Goal: Task Accomplishment & Management: Use online tool/utility

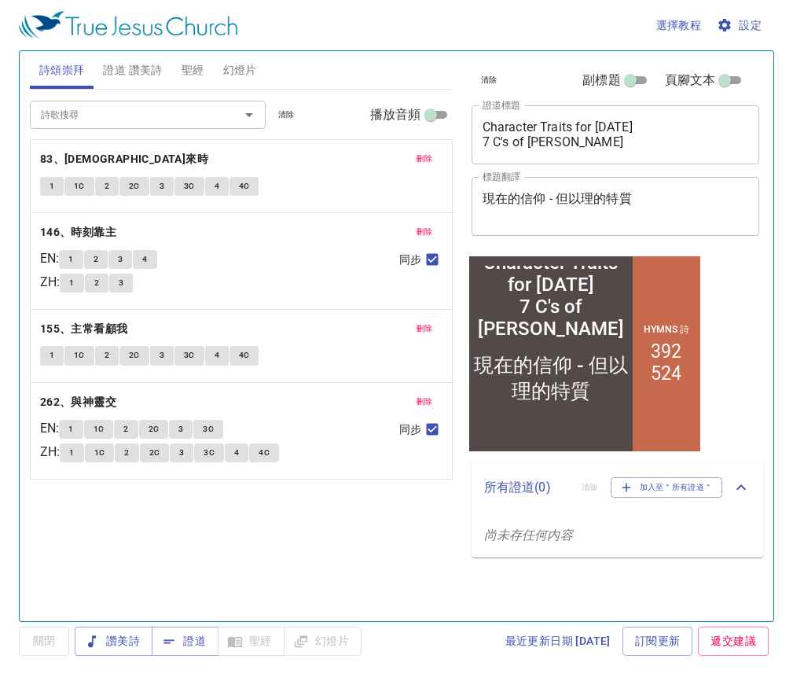
click at [741, 42] on div "選擇教程 設定" at bounding box center [393, 25] width 749 height 50
click at [741, 27] on span "設定" at bounding box center [741, 26] width 42 height 20
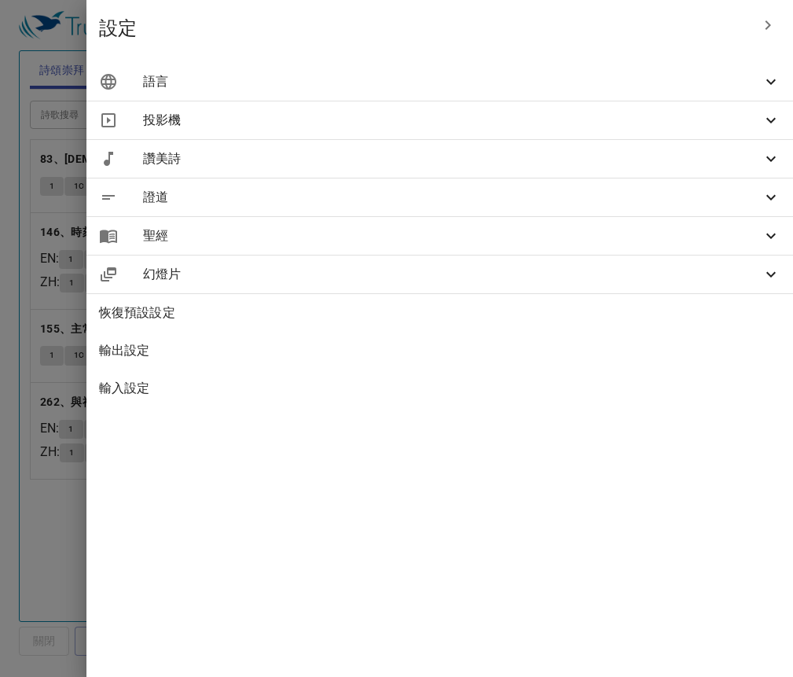
click at [620, 63] on div "語言" at bounding box center [439, 82] width 707 height 38
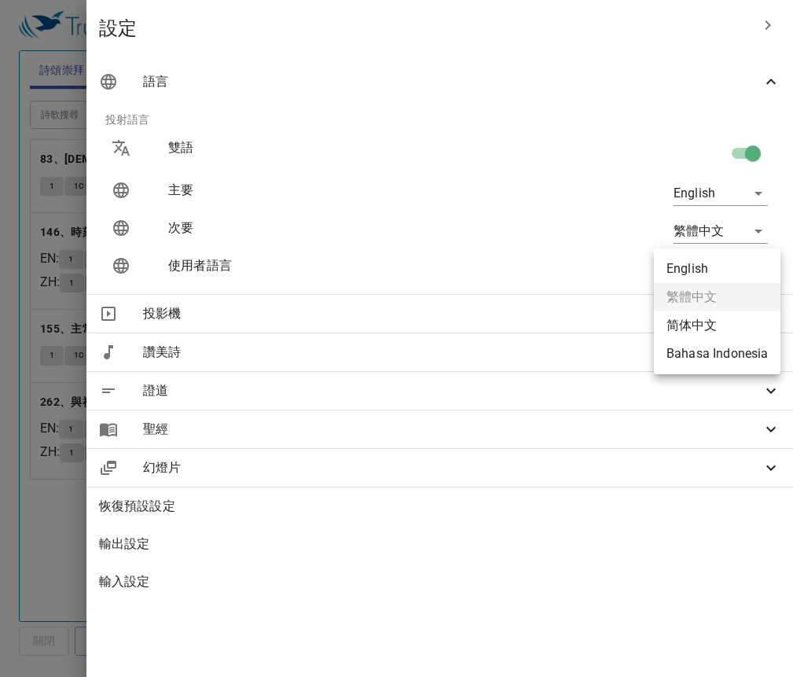
click at [734, 277] on body "選擇教程 設定 詩頌崇拜 證道 讚美詩 聖經 幻燈片 詩歌搜尋 詩歌搜尋 清除 播放音頻 刪除 83、耶穌來時 1 1C 2 2C 3 3C 4 4C 刪除 …" at bounding box center [396, 338] width 793 height 677
click at [726, 274] on li "English" at bounding box center [717, 269] width 127 height 28
type input "en"
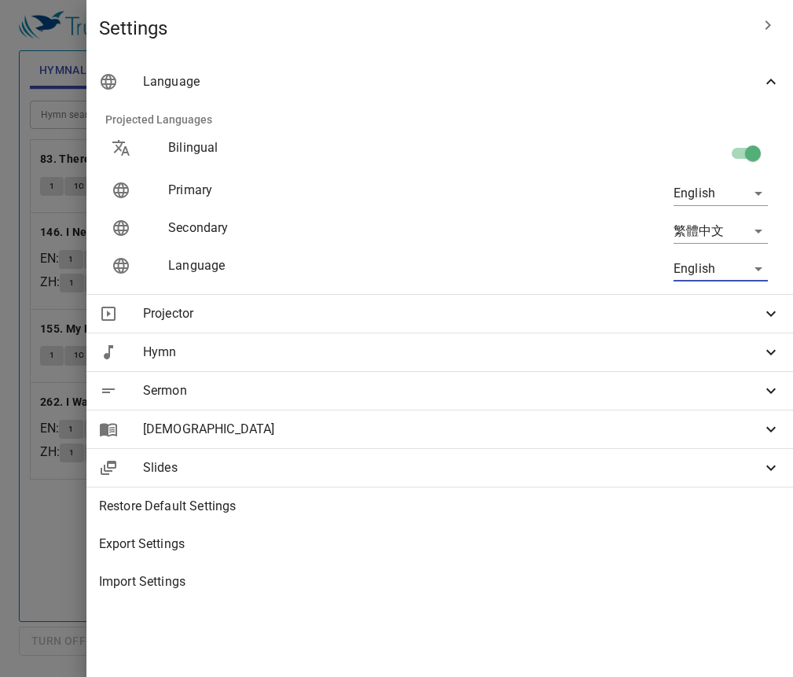
click at [253, 574] on div at bounding box center [396, 338] width 793 height 677
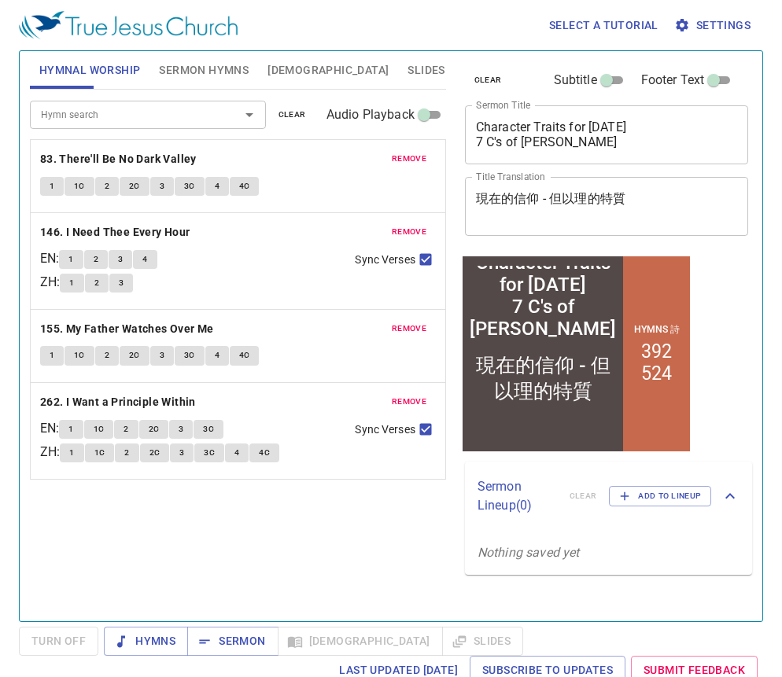
click at [417, 163] on span "remove" at bounding box center [409, 159] width 35 height 14
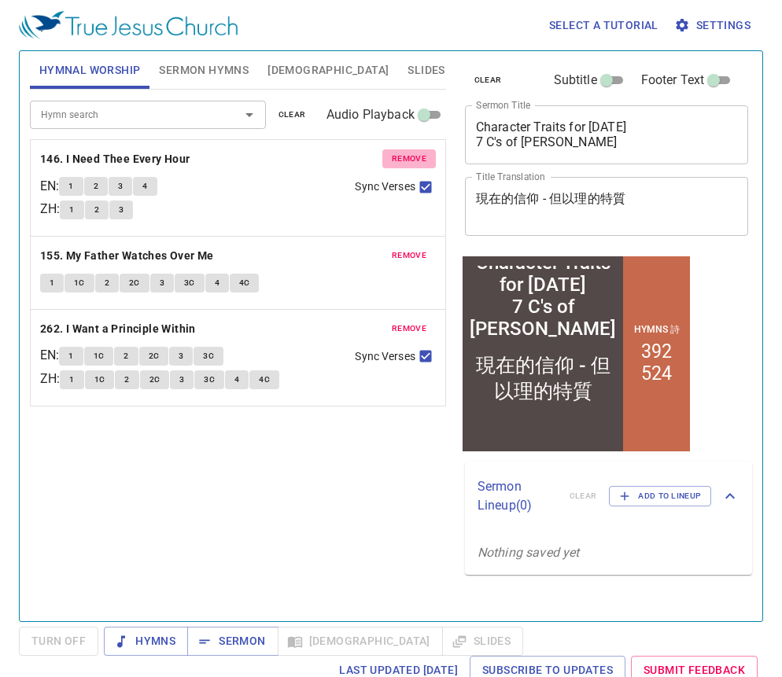
click at [417, 163] on span "remove" at bounding box center [409, 159] width 35 height 14
click at [417, 248] on span "remove" at bounding box center [409, 255] width 35 height 14
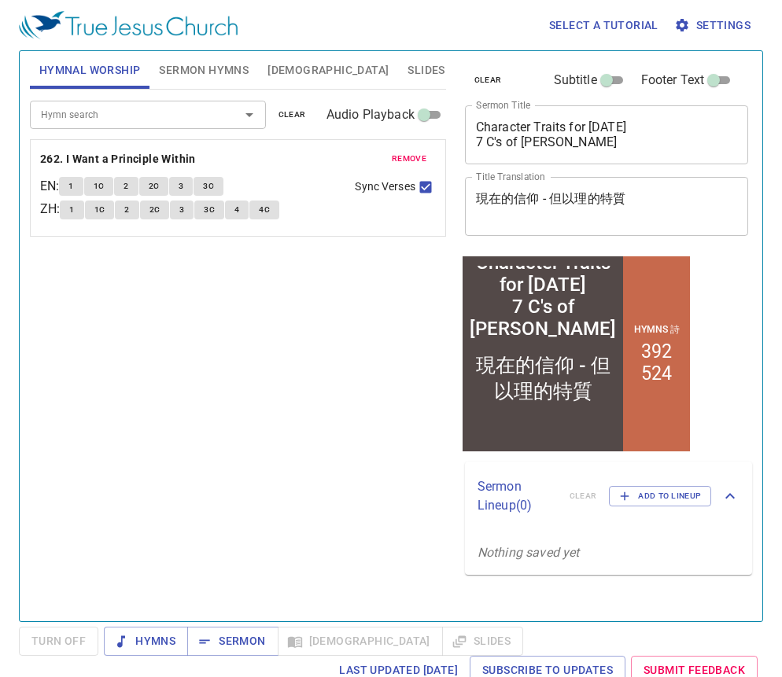
click at [417, 163] on span "remove" at bounding box center [409, 159] width 35 height 14
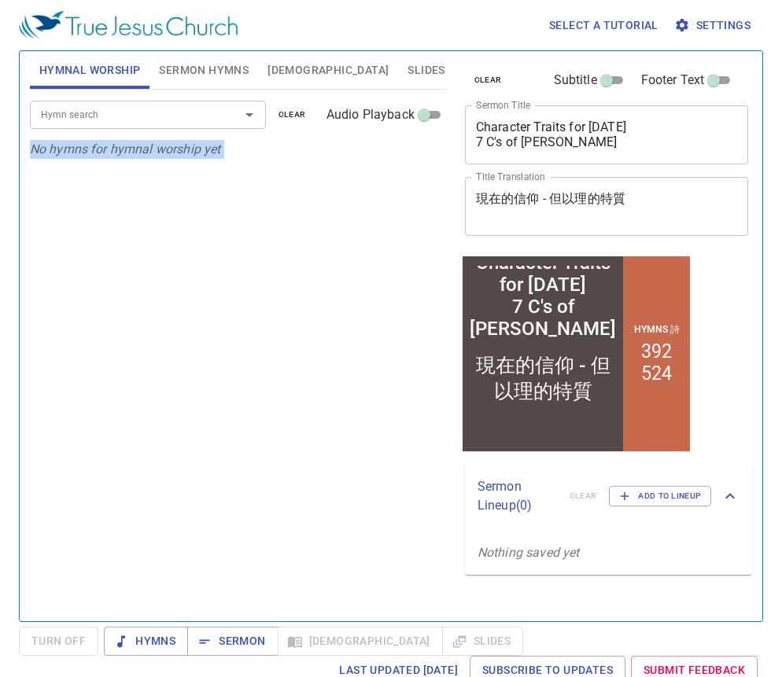
click at [417, 163] on div "Hymn search Hymn search clear Audio Playback No hymns for hymnal worship yet" at bounding box center [238, 349] width 416 height 518
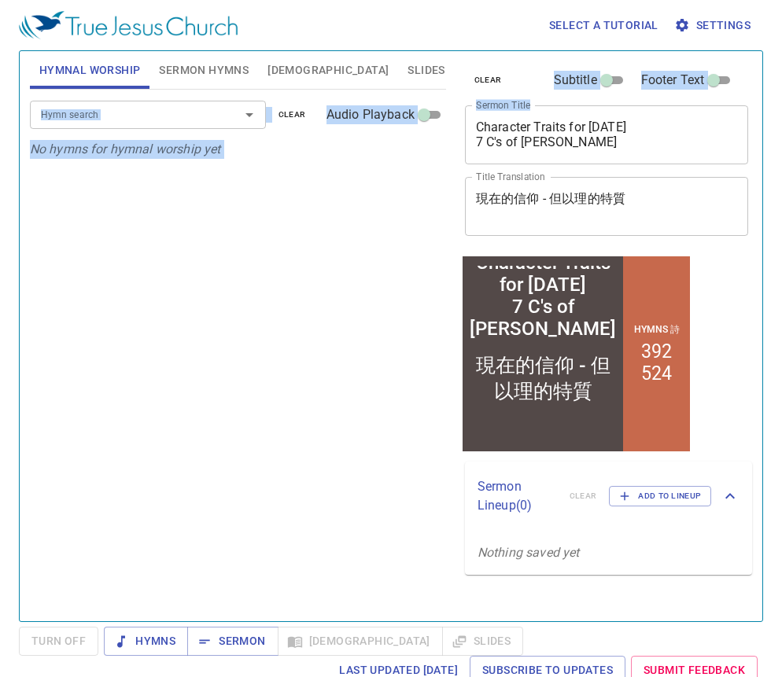
drag, startPoint x: 626, startPoint y: 150, endPoint x: 355, endPoint y: 67, distance: 283.0
click at [355, 67] on div "Hymnal Worship Sermon Hymns Bible Slides Hymn search Hymn search clear Audio Pl…" at bounding box center [391, 330] width 734 height 570
click at [589, 143] on textarea "Character Traits for Today 7 C's of Daniel" at bounding box center [607, 135] width 262 height 30
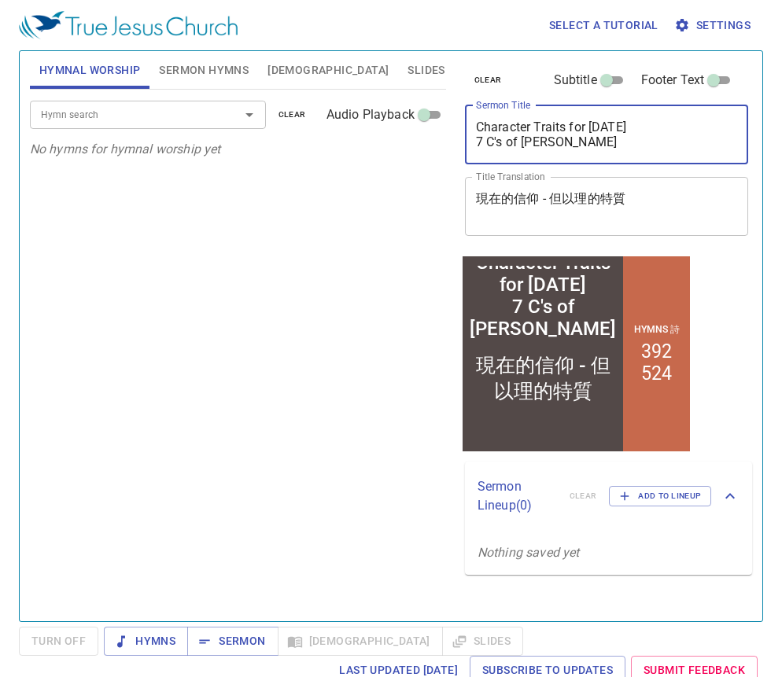
drag, startPoint x: 589, startPoint y: 143, endPoint x: 458, endPoint y: 108, distance: 136.0
click at [458, 108] on div "clear Subtitle Footer Text Sermon Title Character Traits for Today 7 C's of Dan…" at bounding box center [604, 151] width 293 height 201
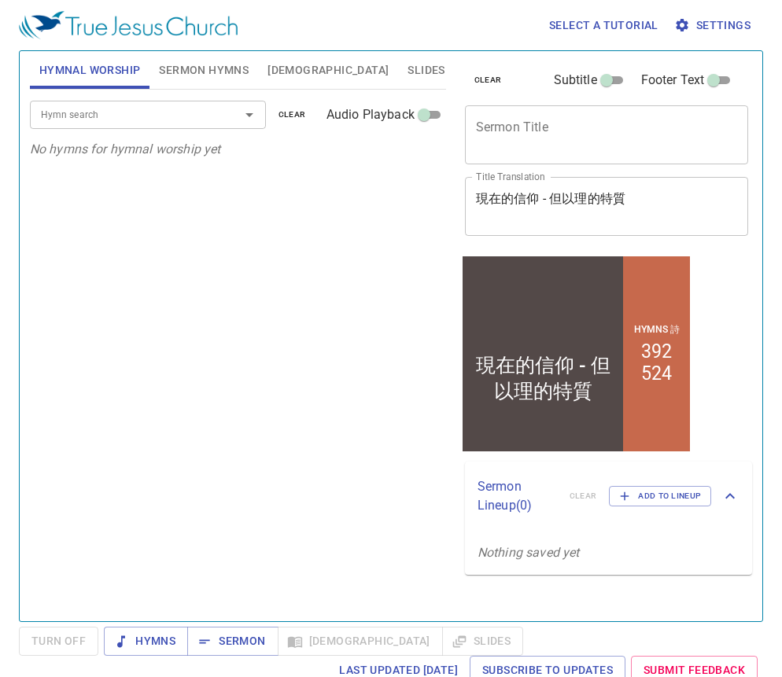
click at [374, 324] on div "Hymn search Hymn search clear Audio Playback No hymns for hymnal worship yet" at bounding box center [238, 349] width 416 height 518
click at [157, 110] on input "Hymn search" at bounding box center [125, 114] width 180 height 18
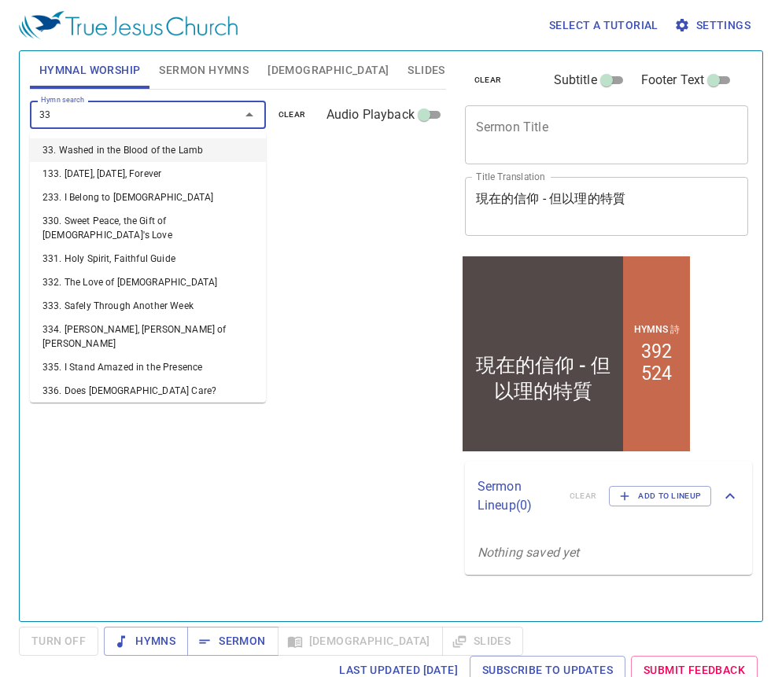
type input "338"
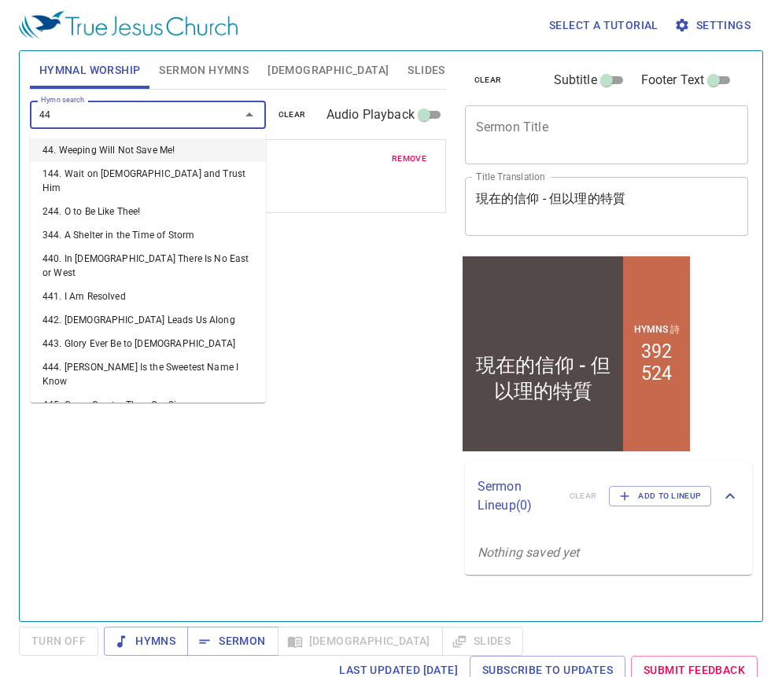
type input "441"
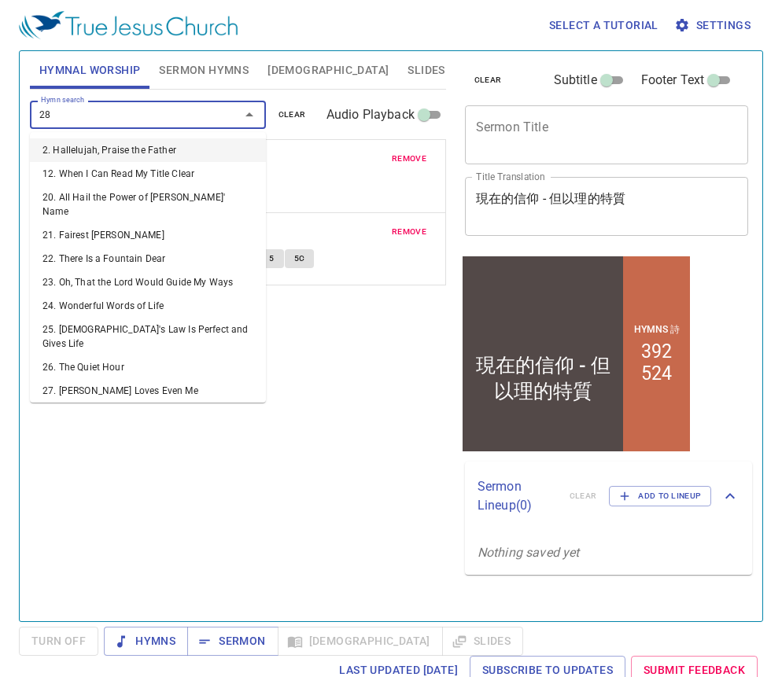
type input "285"
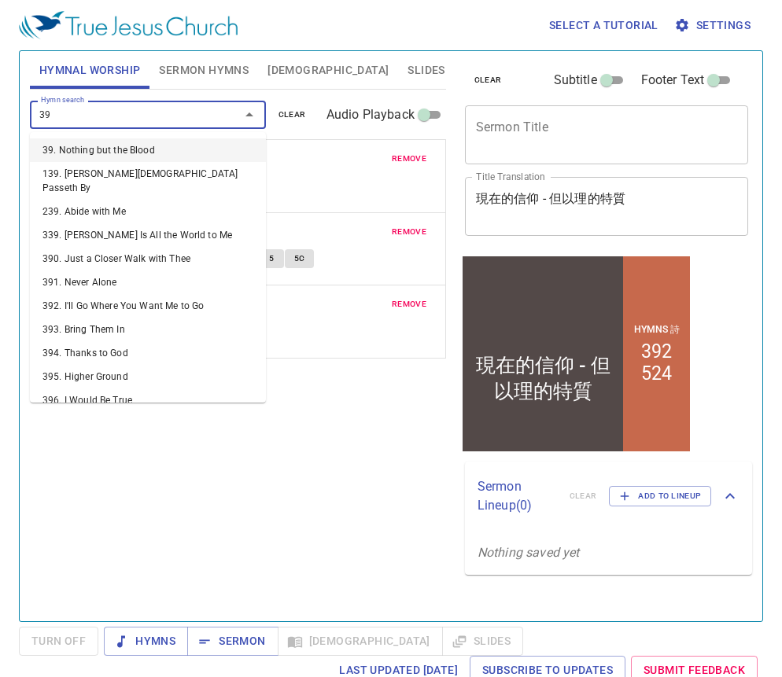
type input "395"
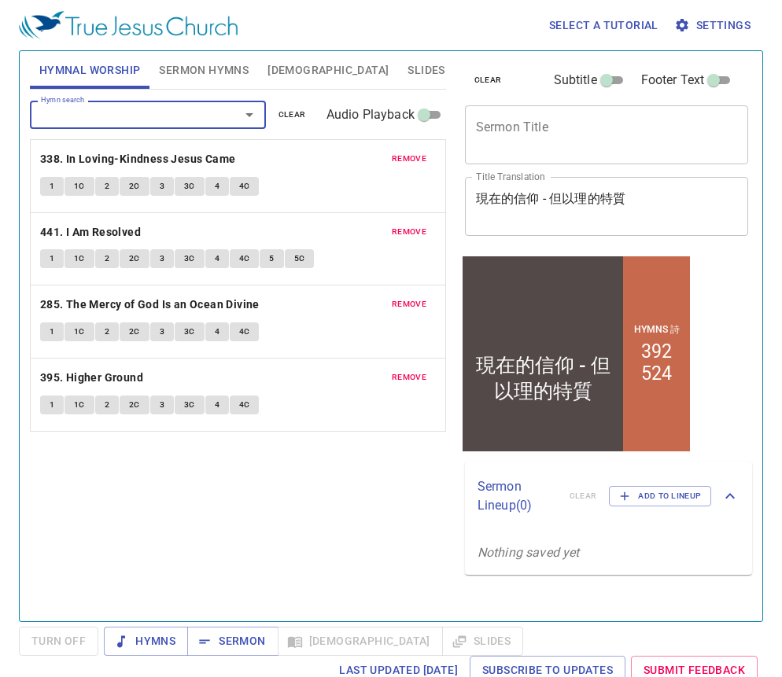
type input "5"
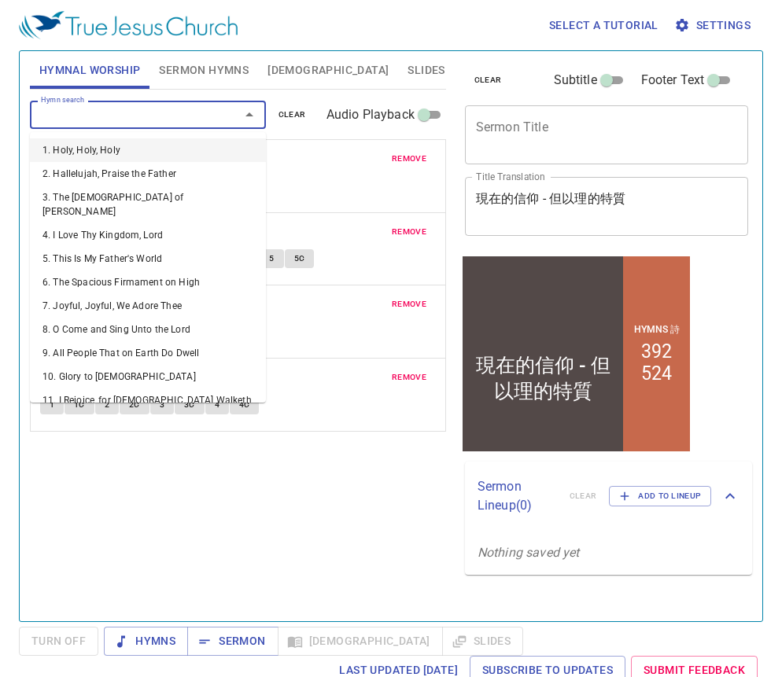
click at [208, 64] on span "Sermon Hymns" at bounding box center [204, 71] width 90 height 20
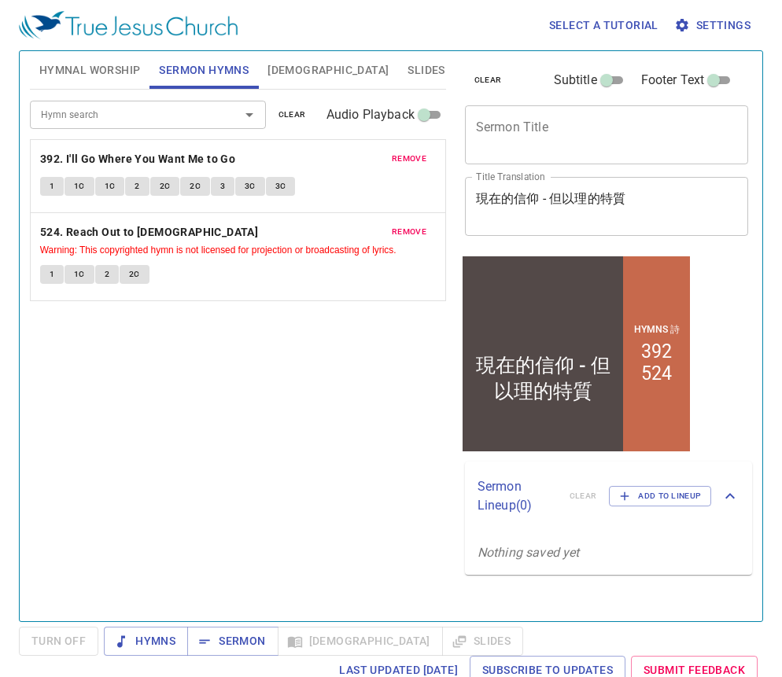
click at [402, 161] on span "remove" at bounding box center [409, 159] width 35 height 14
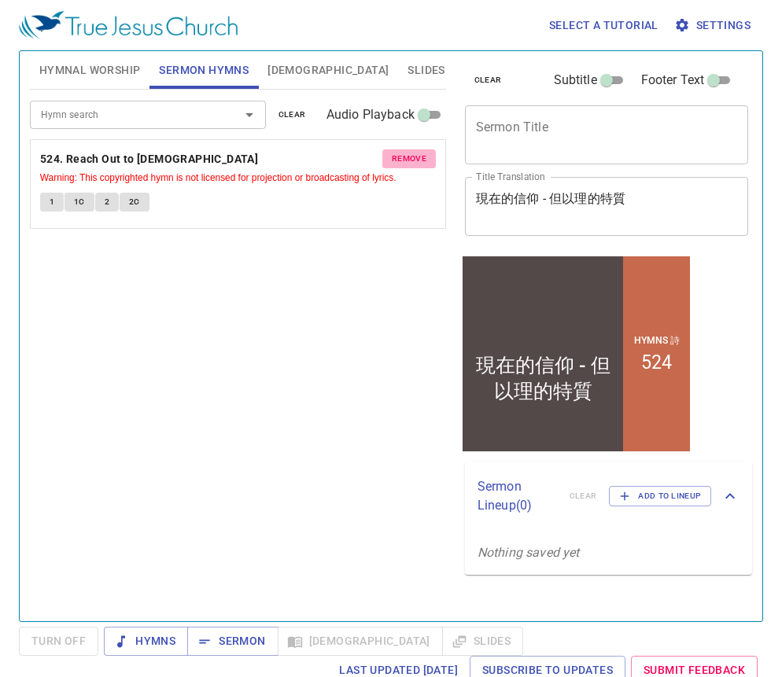
click at [402, 161] on span "remove" at bounding box center [409, 159] width 35 height 14
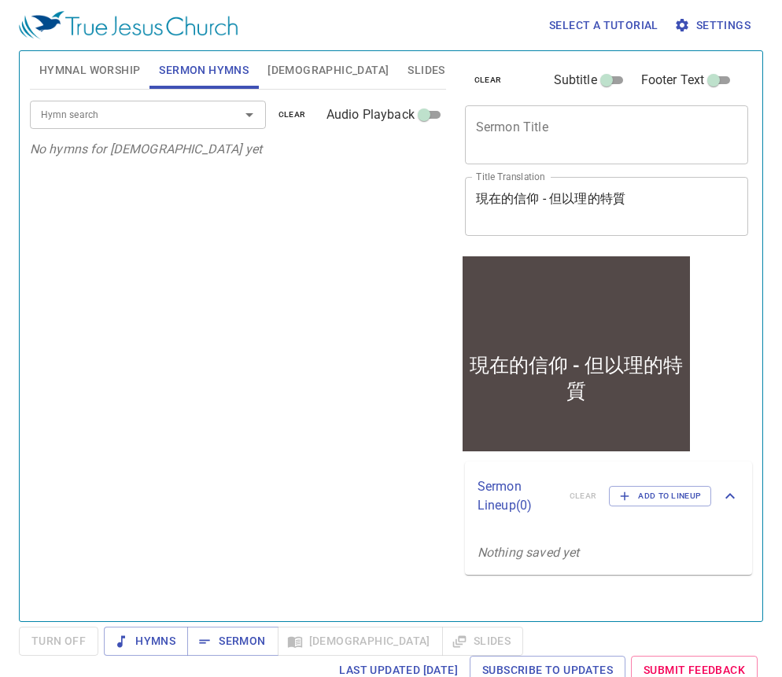
click at [664, 204] on textarea "現在的信仰 - 但以理的特質" at bounding box center [607, 206] width 262 height 30
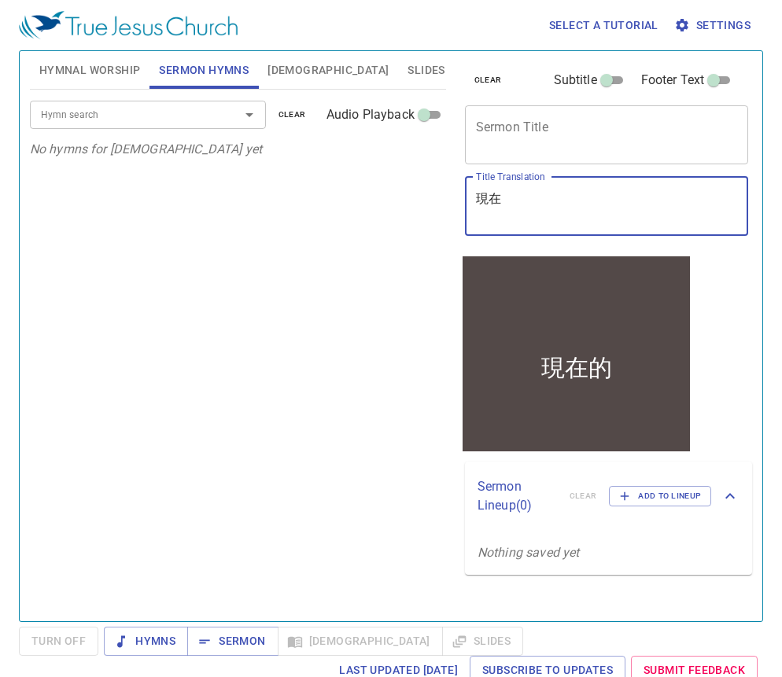
type textarea "現"
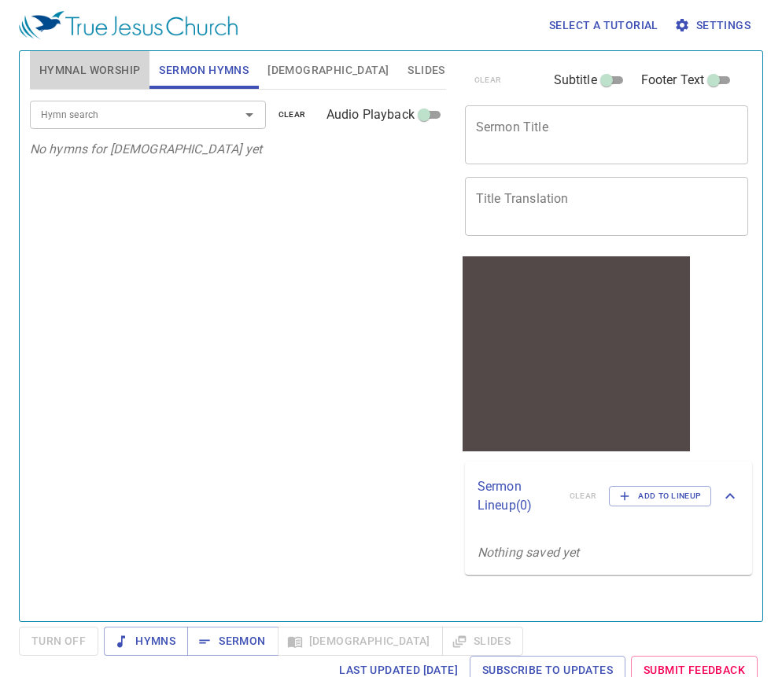
click at [82, 72] on span "Hymnal Worship" at bounding box center [89, 71] width 101 height 20
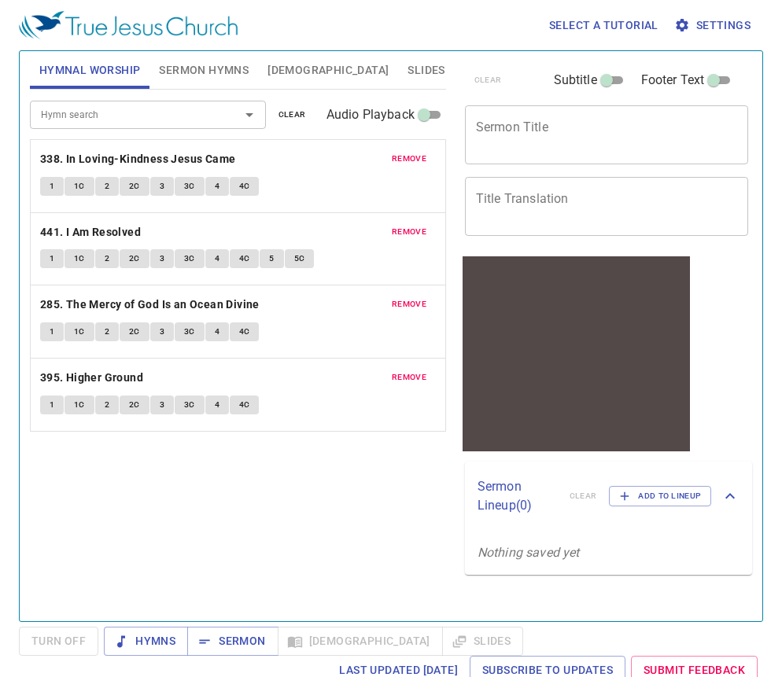
click at [173, 61] on span "Sermon Hymns" at bounding box center [204, 71] width 90 height 20
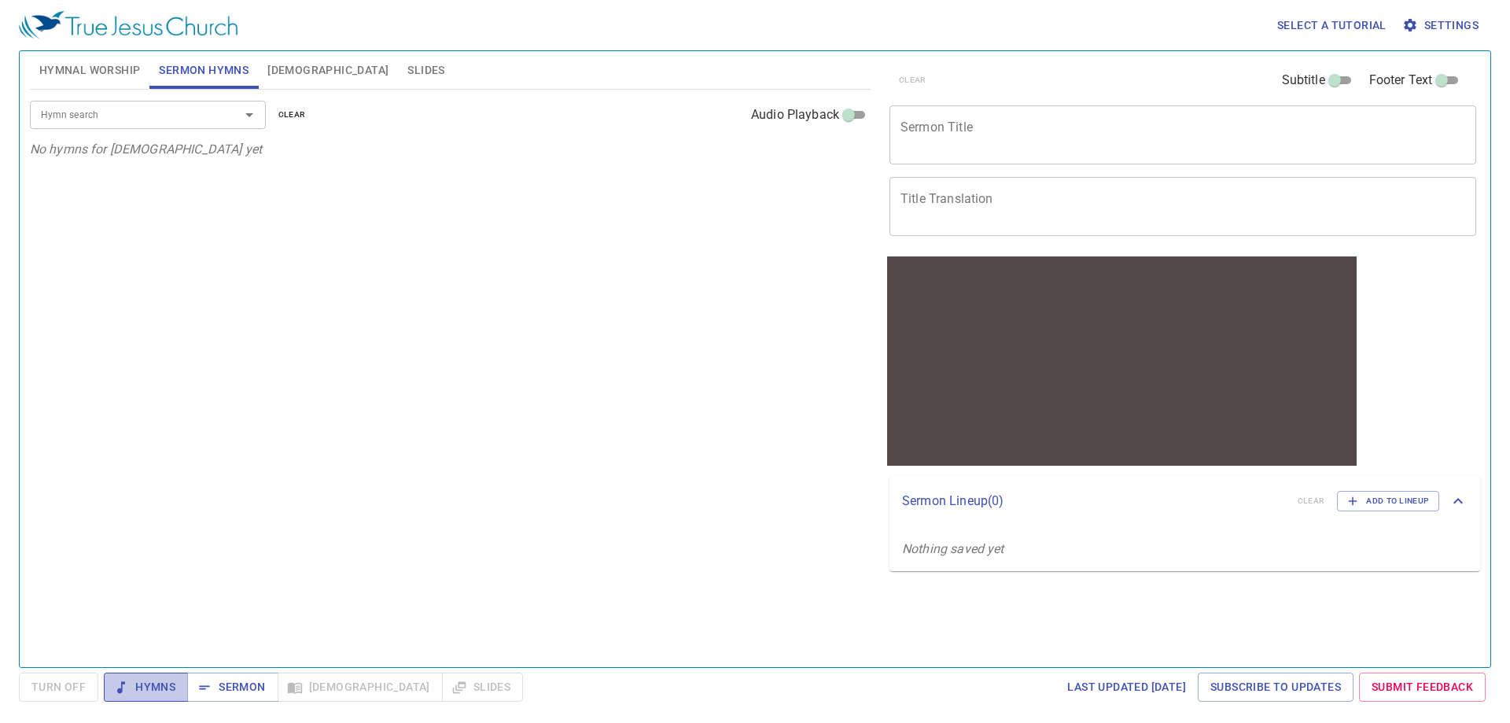
click at [147, 676] on span "Hymns" at bounding box center [145, 687] width 59 height 20
click at [760, 373] on div "Hymn search Hymn search clear Audio Playback No hymns for sermon yet" at bounding box center [450, 372] width 840 height 564
drag, startPoint x: 649, startPoint y: 341, endPoint x: 390, endPoint y: 305, distance: 261.2
click at [390, 305] on div "Hymn search Hymn search clear Audio Playback No hymns for sermon yet" at bounding box center [450, 372] width 840 height 564
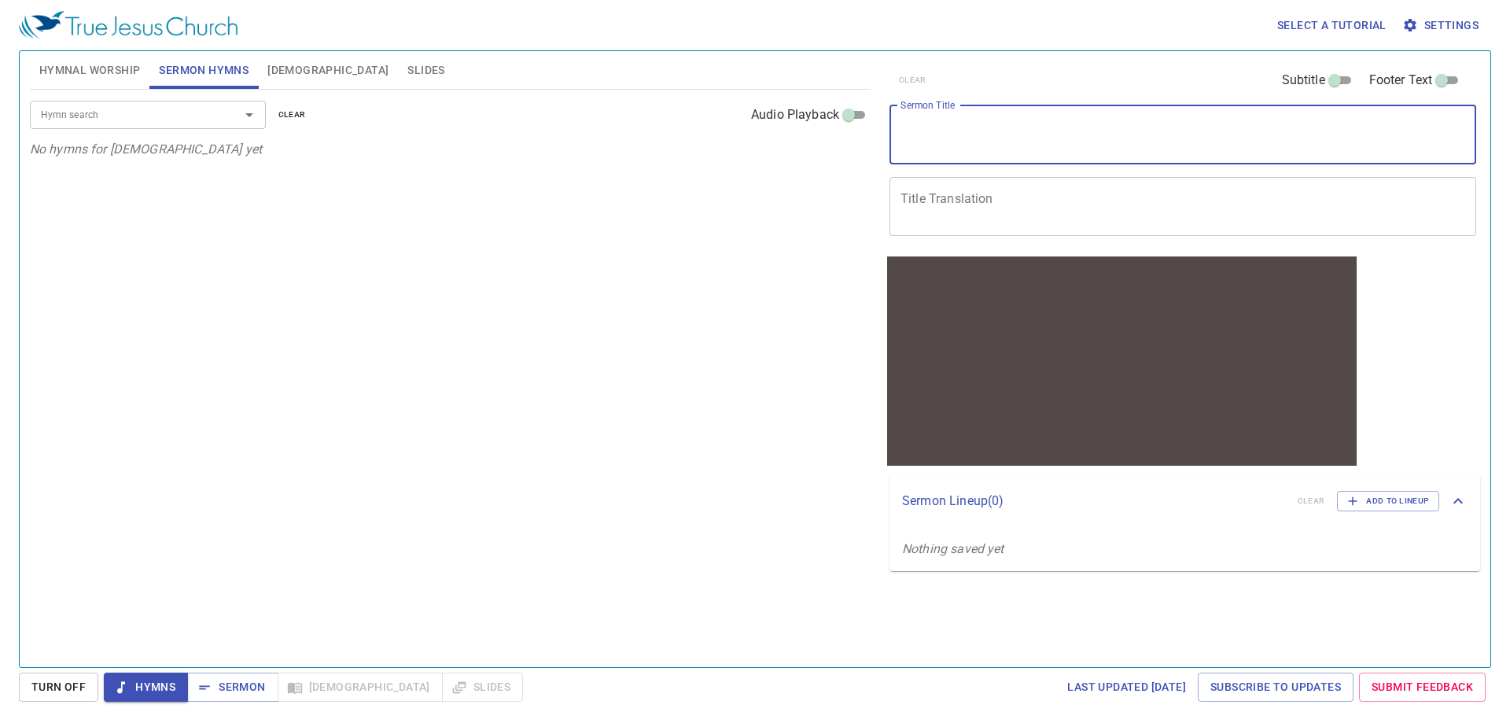
click at [793, 149] on textarea "Sermon Title" at bounding box center [1182, 135] width 565 height 30
type textarea "you shall have"
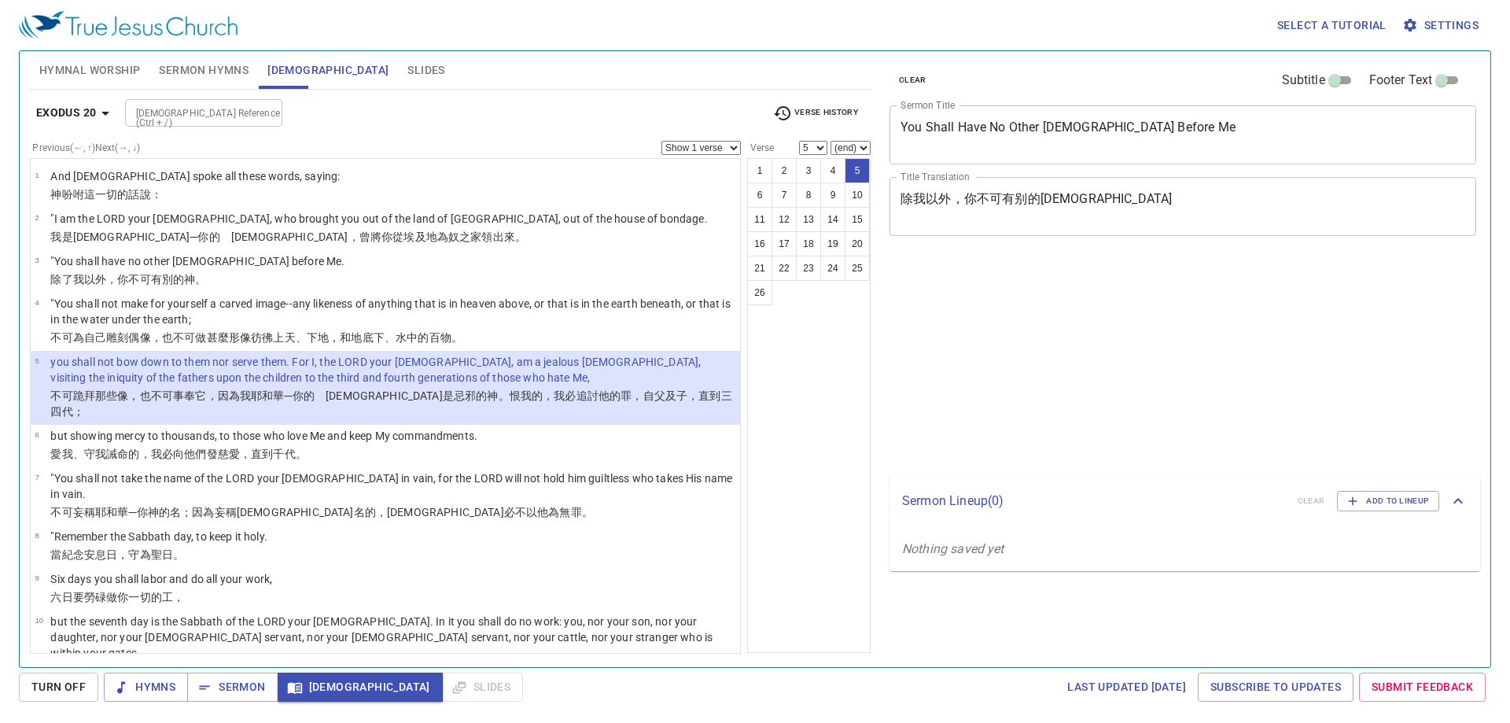
select select "5"
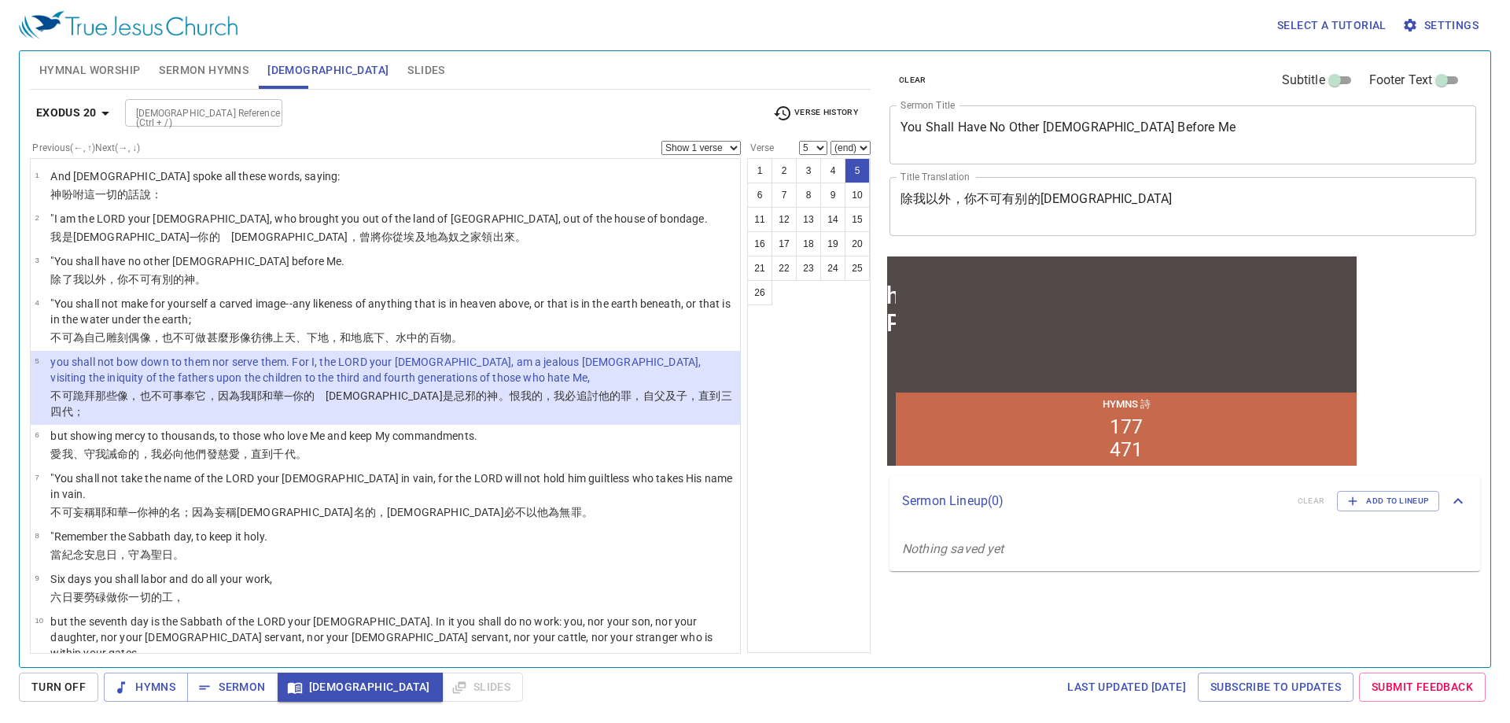
scroll to position [79, 0]
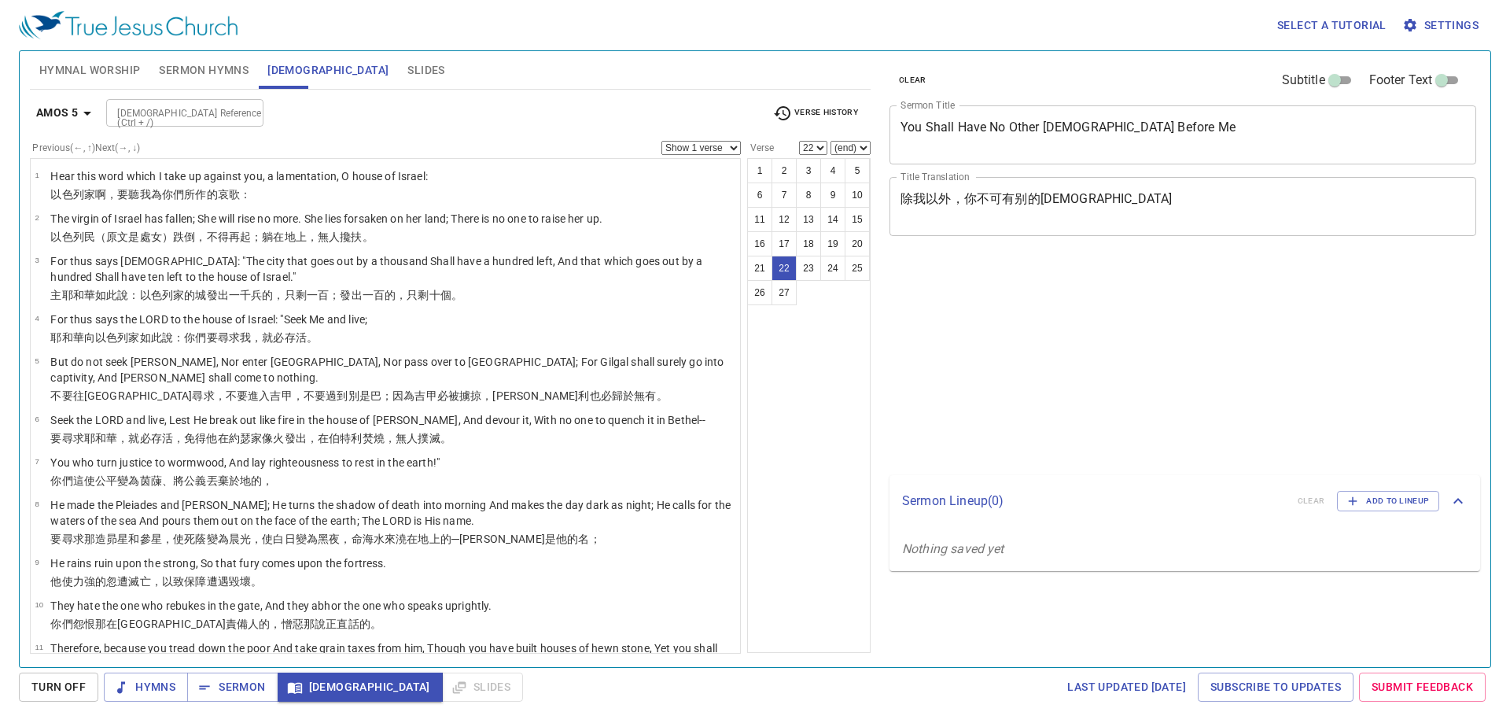
select select "22"
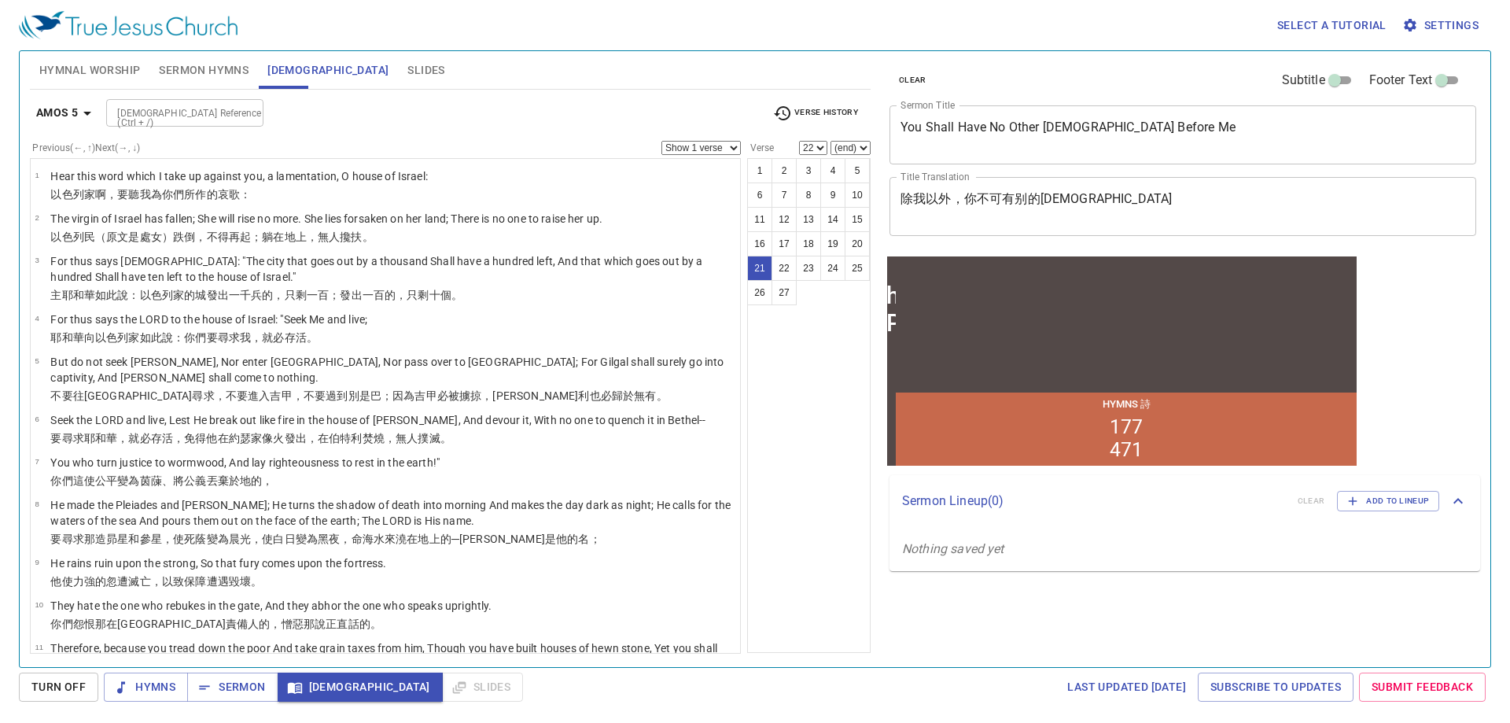
select select "21"
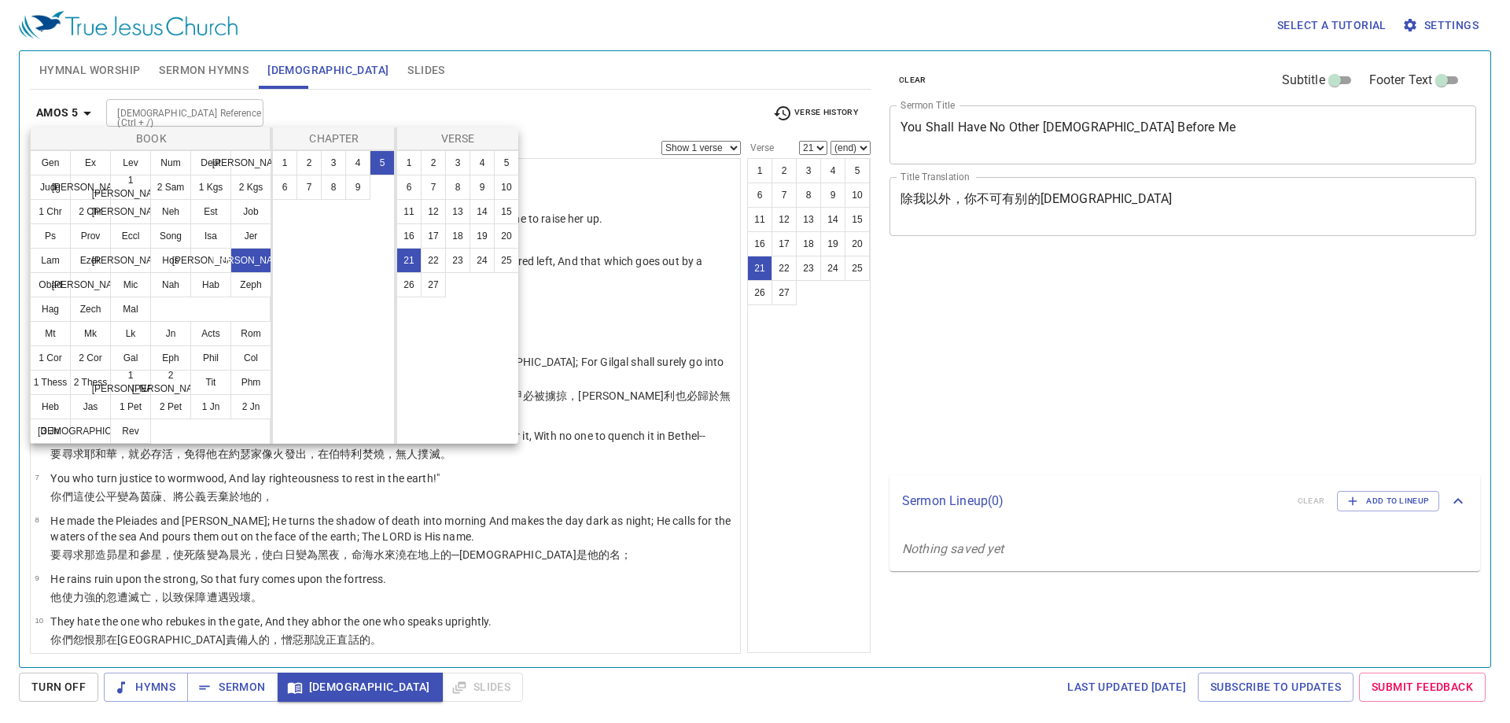
select select "21"
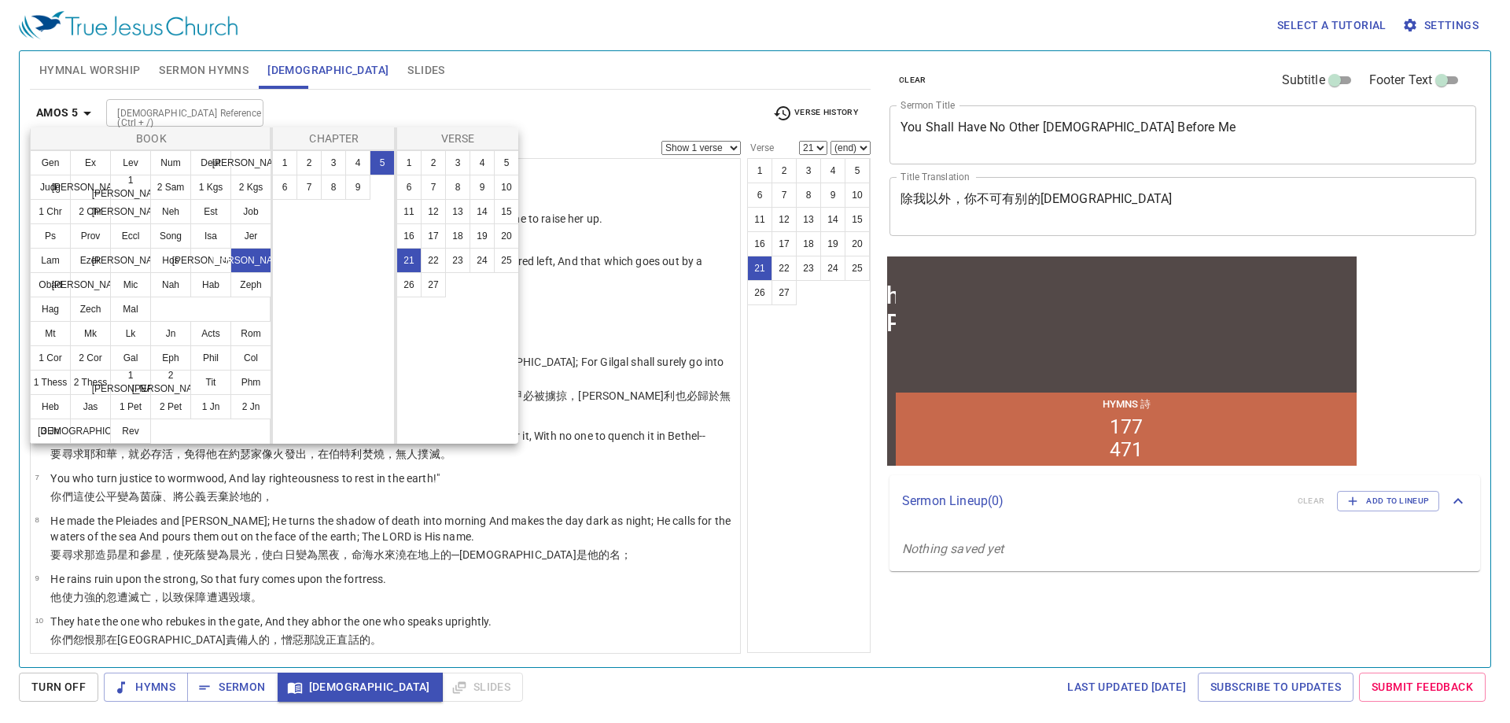
scroll to position [756, 0]
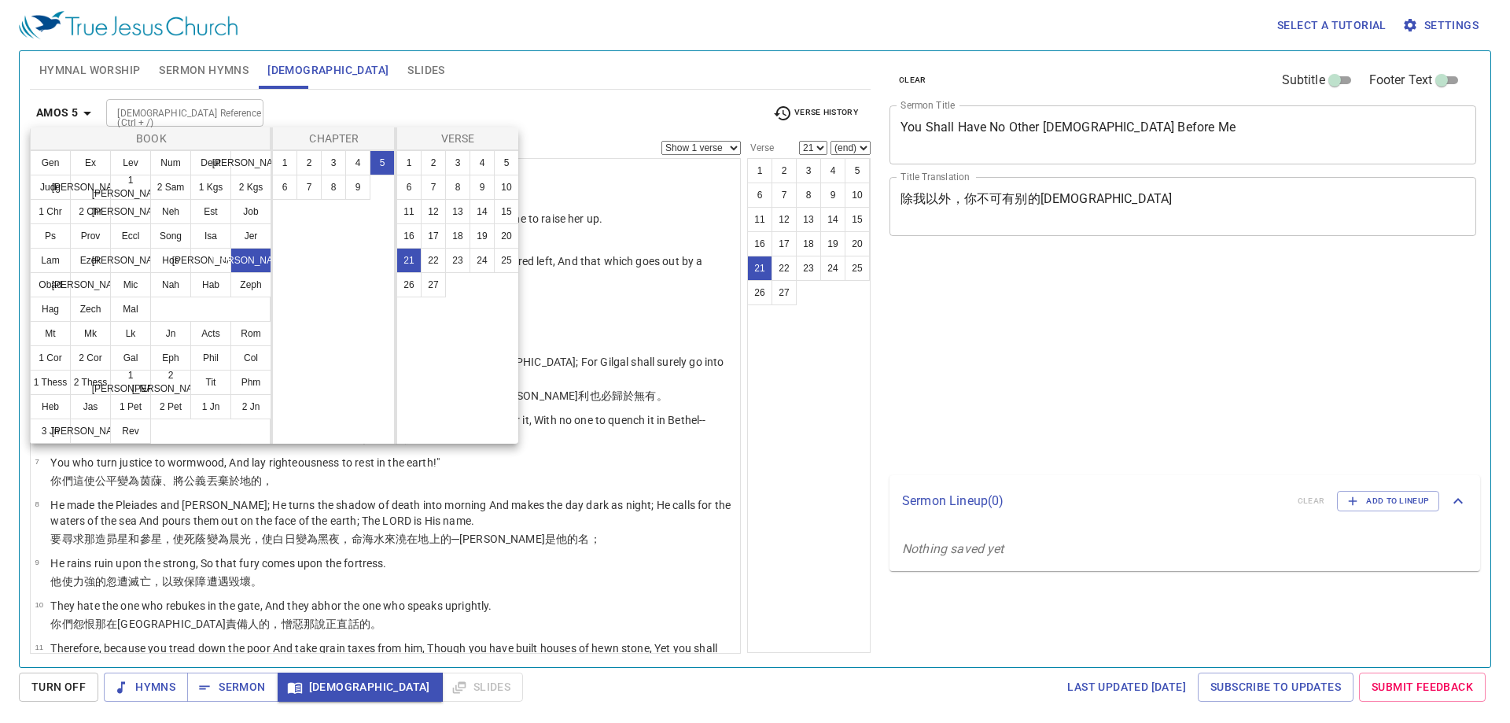
select select "21"
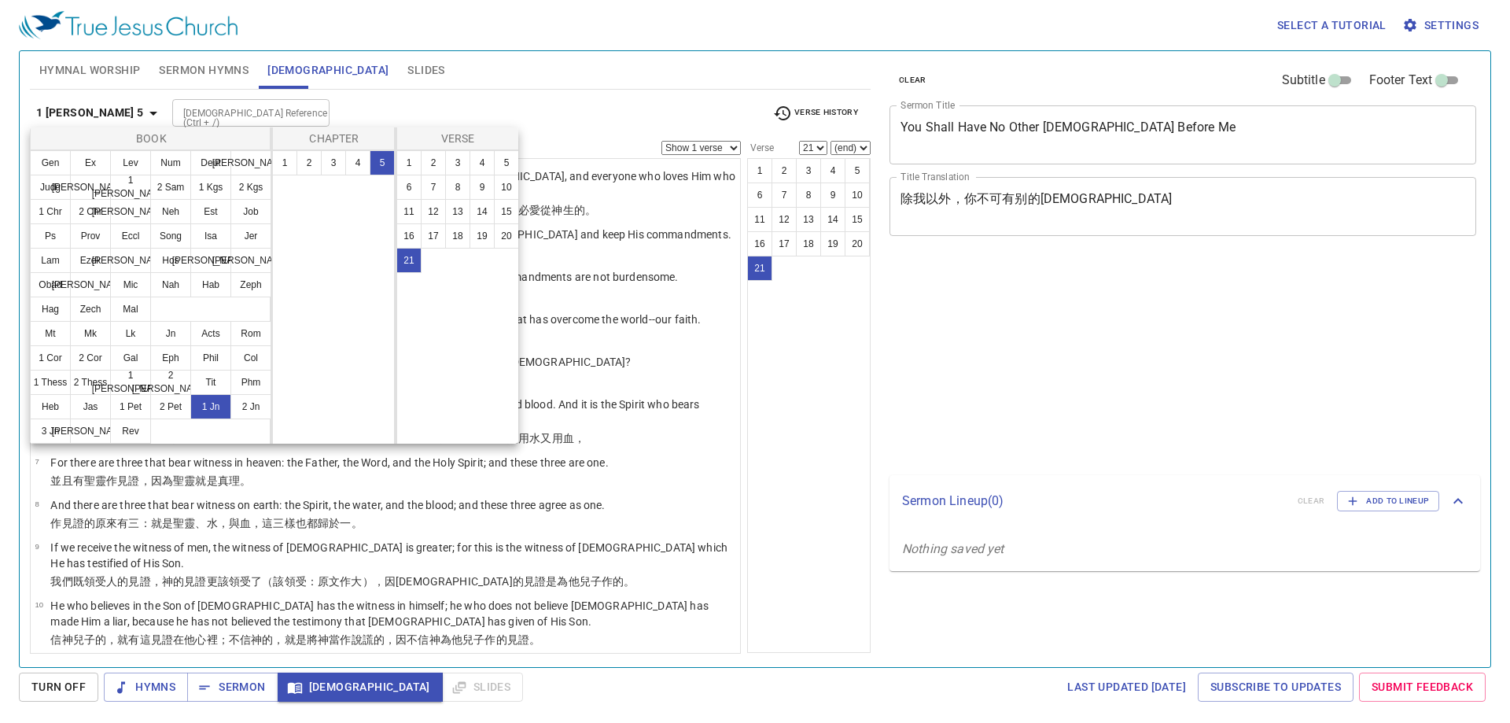
select select "21"
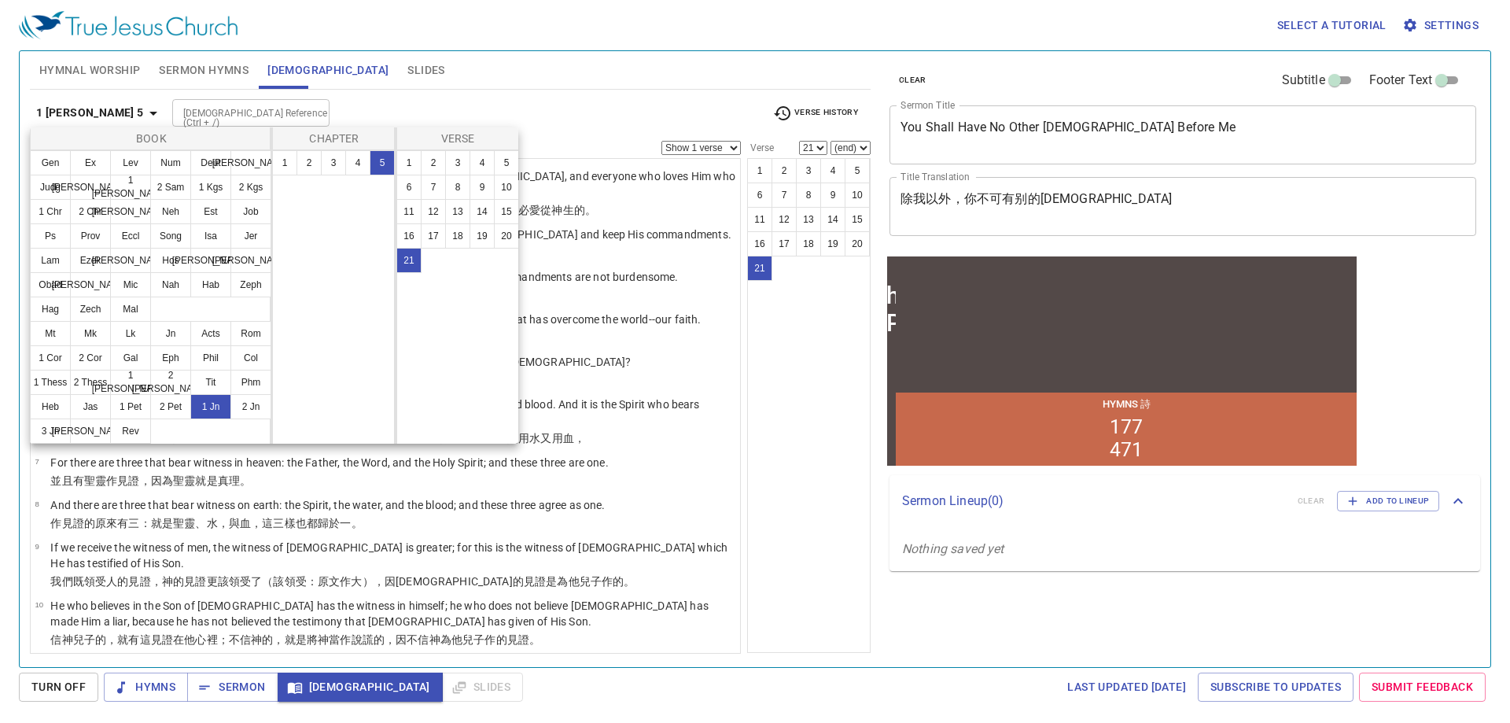
scroll to position [536, 0]
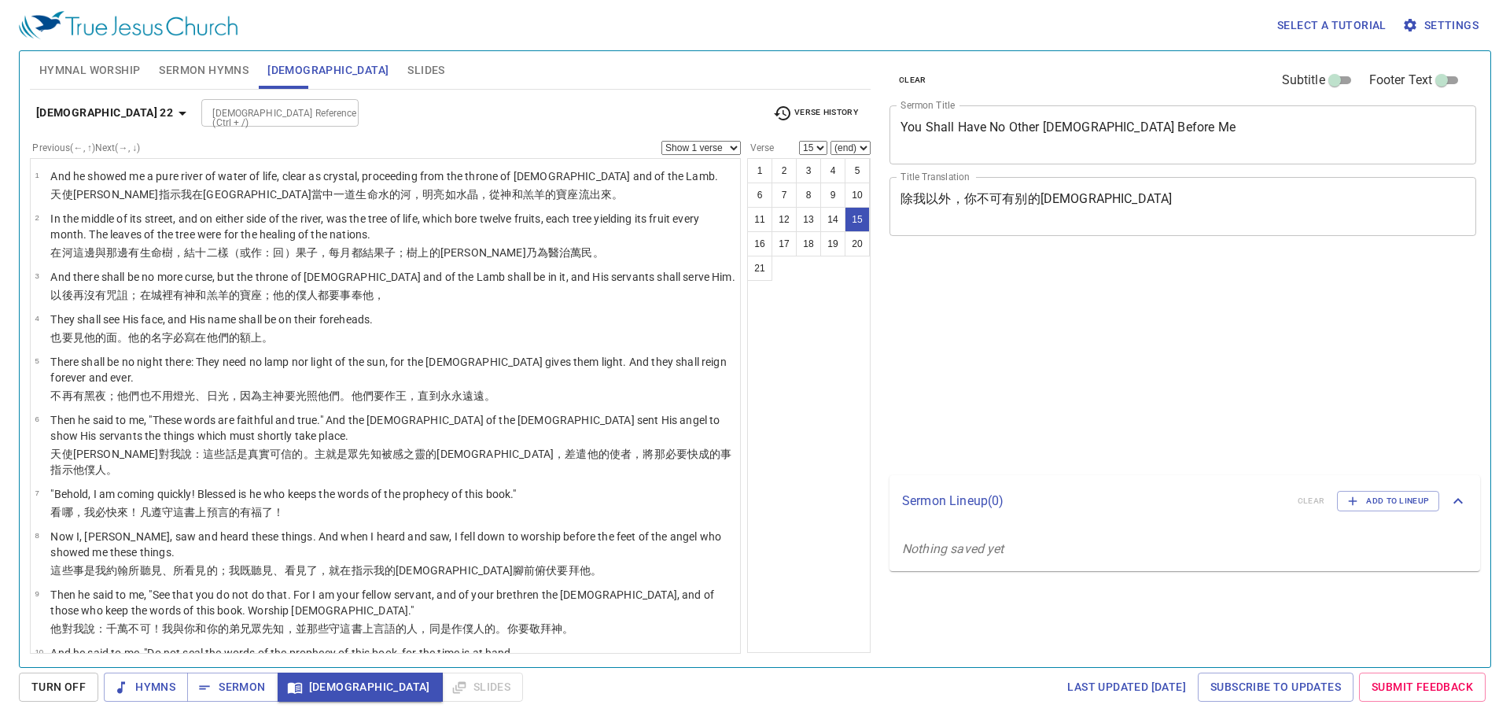
select select "15"
